Goal: Communication & Community: Answer question/provide support

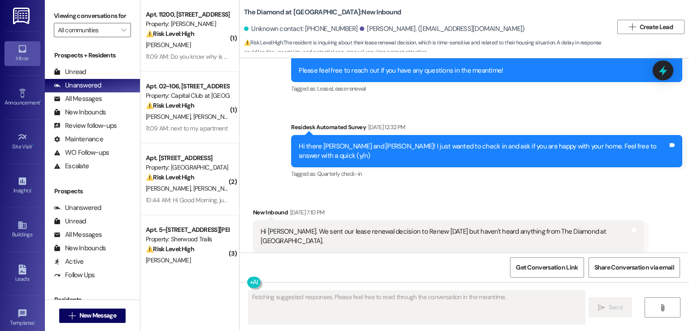
scroll to position [852, 0]
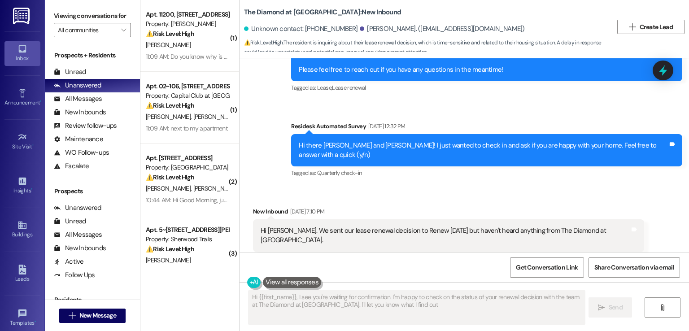
type textarea "Hi {{first_name}}, I see you're waiting for confirmation. I'm happy to check on…"
drag, startPoint x: 452, startPoint y: 28, endPoint x: 386, endPoint y: 28, distance: 66.4
click at [386, 28] on div "Nico Saldutti. (salduttinico@gmail.com)" at bounding box center [442, 28] width 165 height 9
copy div "salduttinico@gmail.com"
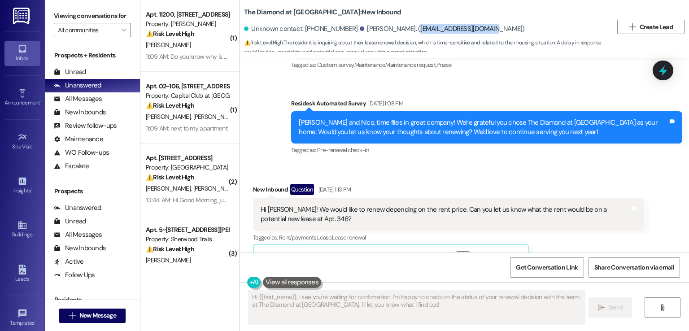
scroll to position [135, 0]
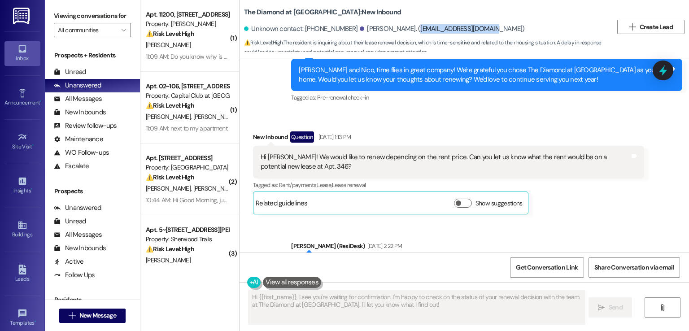
copy div "salduttinico@gmail.com"
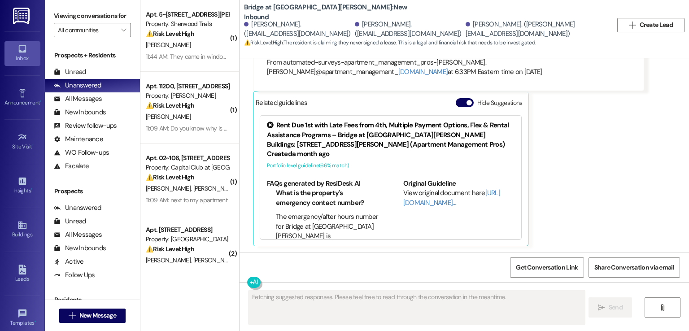
scroll to position [320, 0]
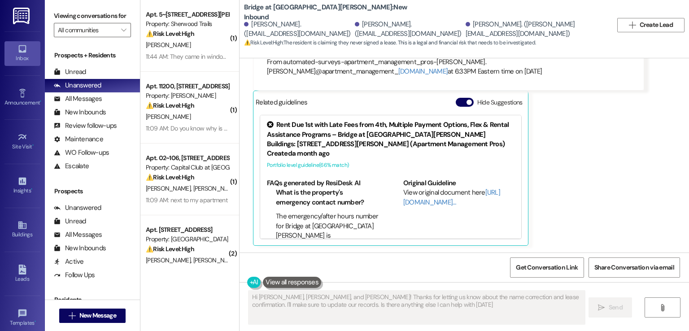
type textarea "Hi [PERSON_NAME], [PERSON_NAME], and [PERSON_NAME]! Thanks for letting us know …"
drag, startPoint x: 424, startPoint y: 36, endPoint x: 351, endPoint y: 36, distance: 72.7
click at [355, 36] on div "[PERSON_NAME]. ([EMAIL_ADDRESS][DOMAIN_NAME])" at bounding box center [409, 28] width 109 height 19
copy div "[EMAIL_ADDRESS][DOMAIN_NAME]"
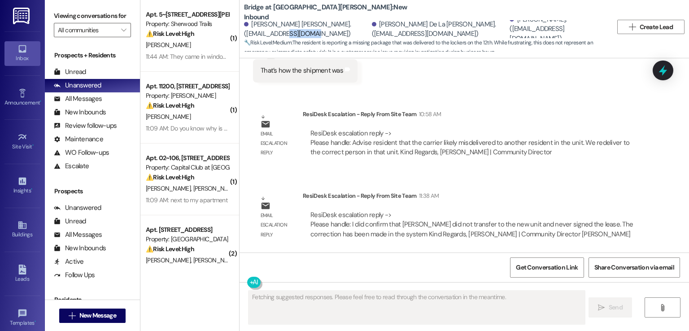
scroll to position [0, 0]
drag, startPoint x: 328, startPoint y: 31, endPoint x: 242, endPoint y: 31, distance: 85.3
click at [244, 31] on div "Martin Ontiveros Daza. (martinontiveros93@gmail.com)" at bounding box center [307, 28] width 126 height 19
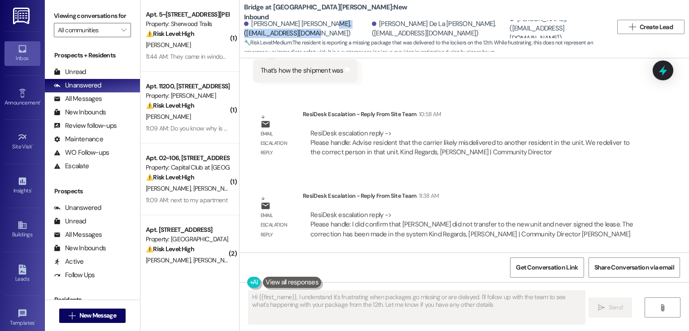
type textarea "Hi {{first_name}}, I understand it's frustrating when packages go missing or ar…"
copy div "martinontiveros93@gmail.com"
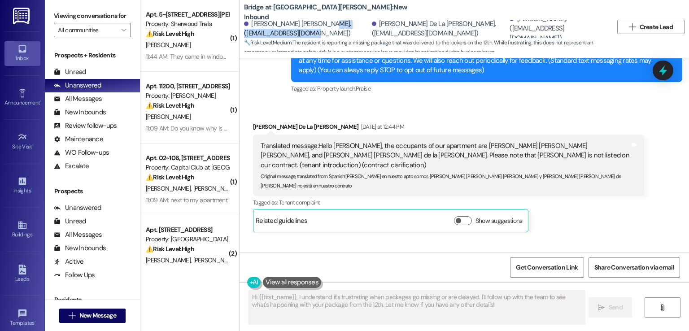
scroll to position [23, 0]
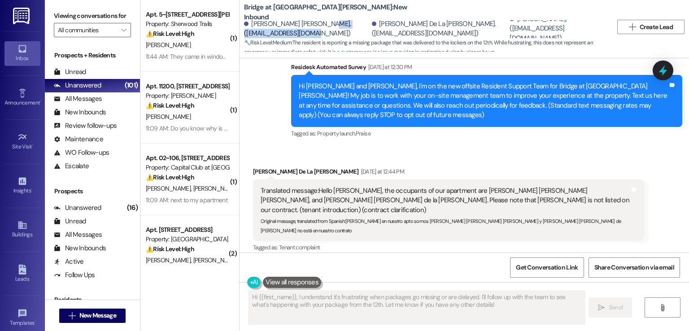
copy div "martinontiveros93@gmail.com"
